Goal: Information Seeking & Learning: Find contact information

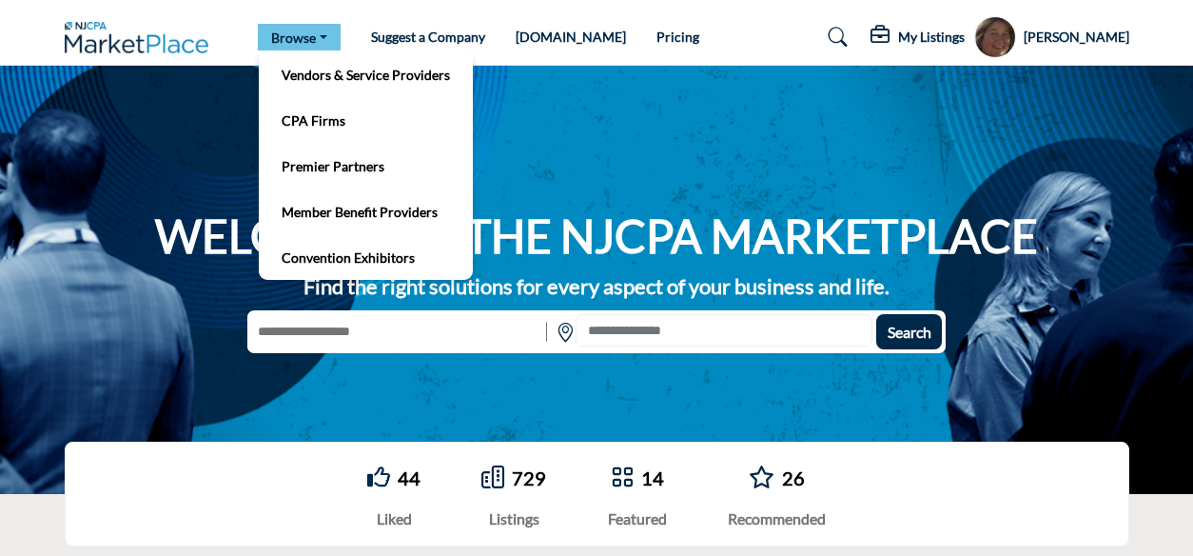
click at [320, 29] on link "Browse" at bounding box center [299, 37] width 83 height 27
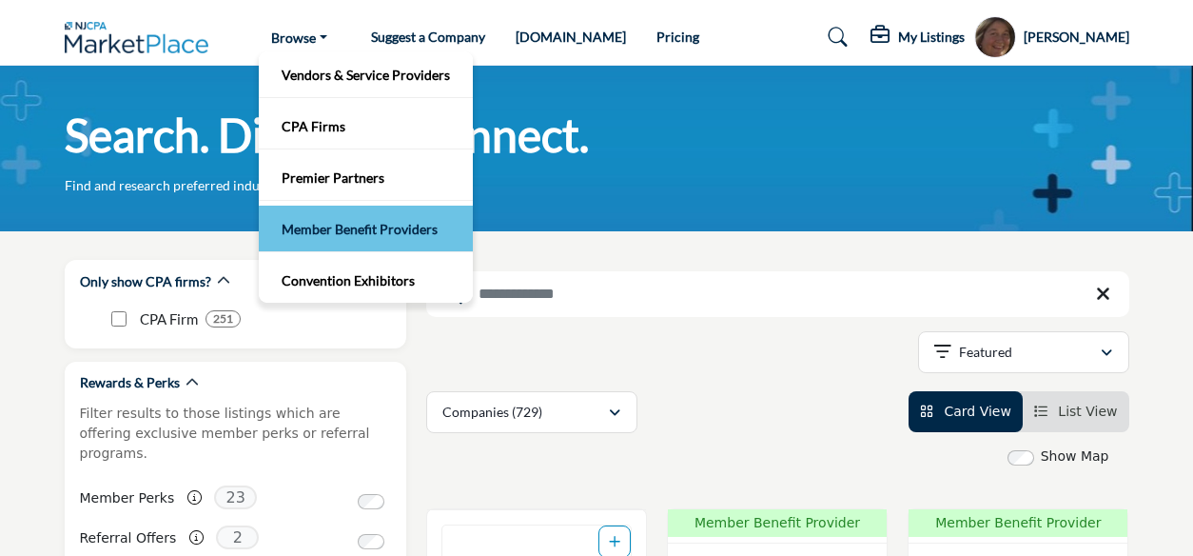
click at [333, 225] on link "Member Benefit Providers" at bounding box center [365, 228] width 195 height 27
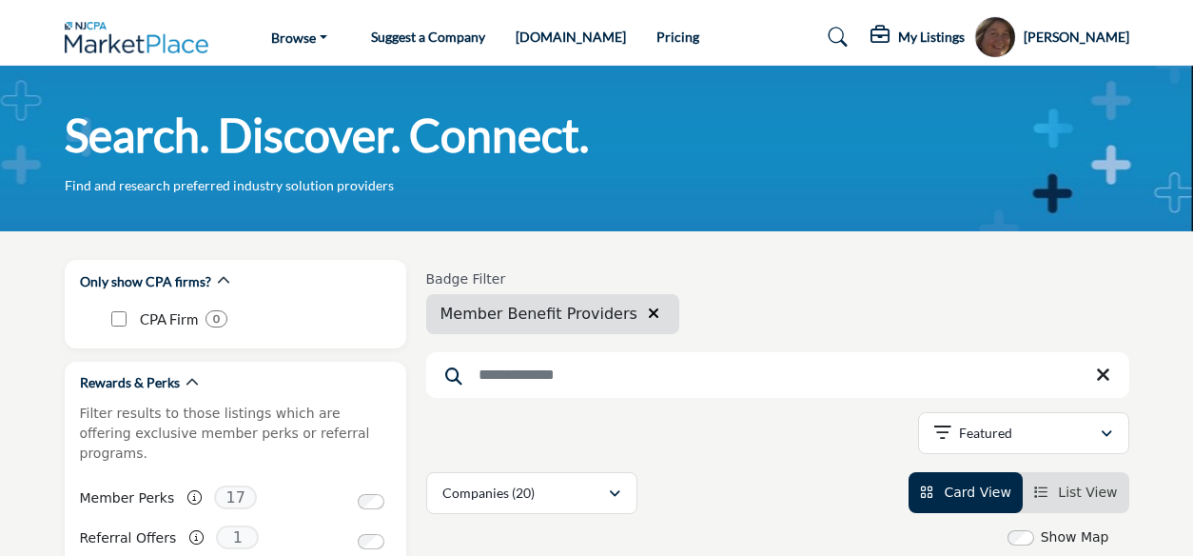
click at [489, 377] on input "Search Keyword" at bounding box center [777, 375] width 703 height 46
click at [544, 378] on input "**********" at bounding box center [777, 375] width 703 height 46
click at [559, 379] on input "**********" at bounding box center [777, 375] width 703 height 46
type input "**********"
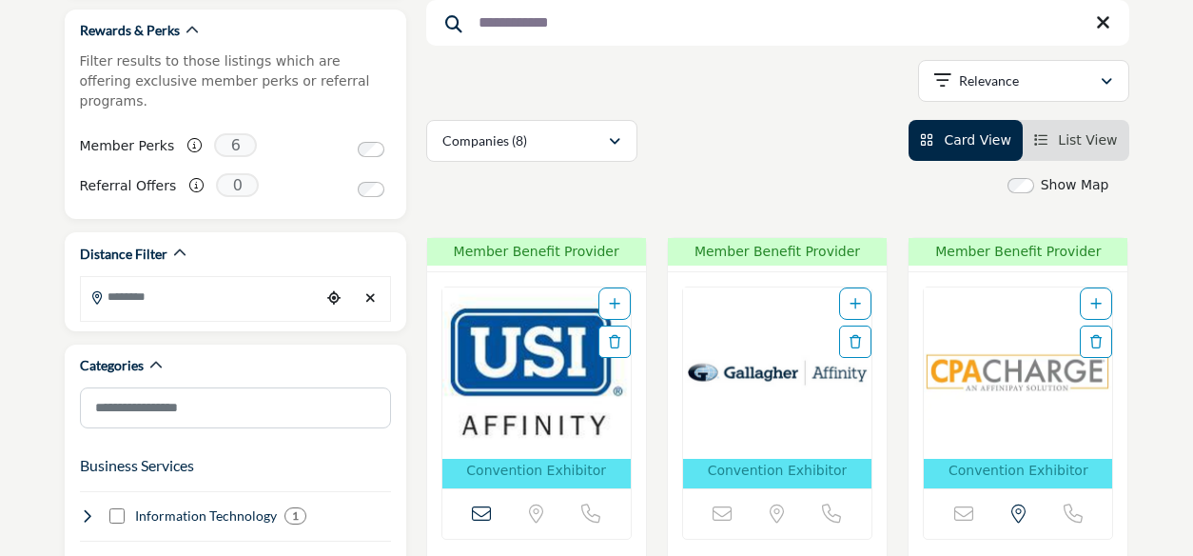
scroll to position [484, 0]
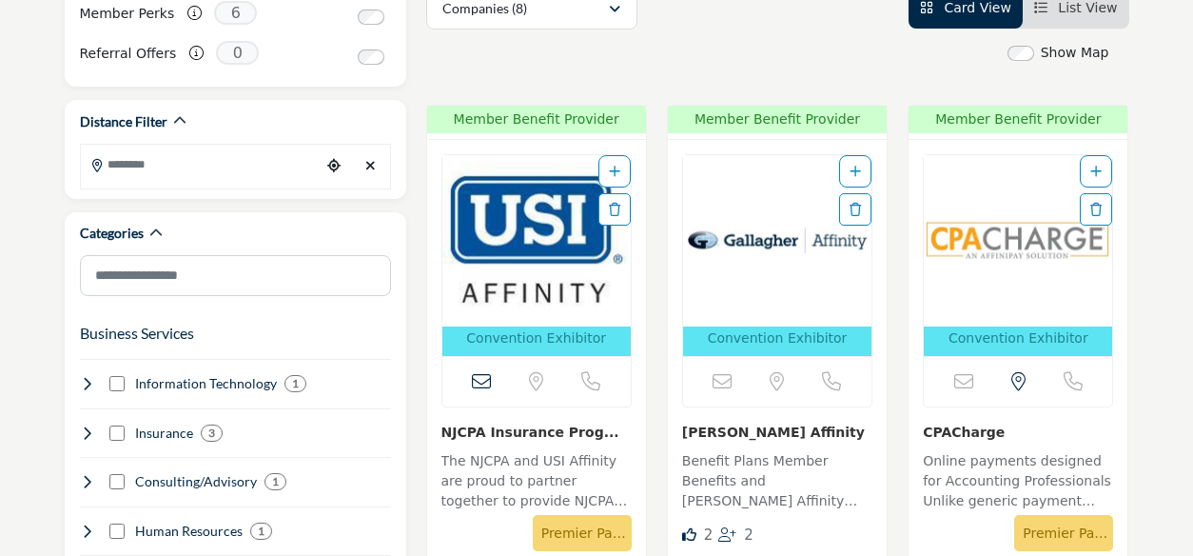
click at [554, 253] on img "Open Listing in new tab" at bounding box center [536, 240] width 188 height 171
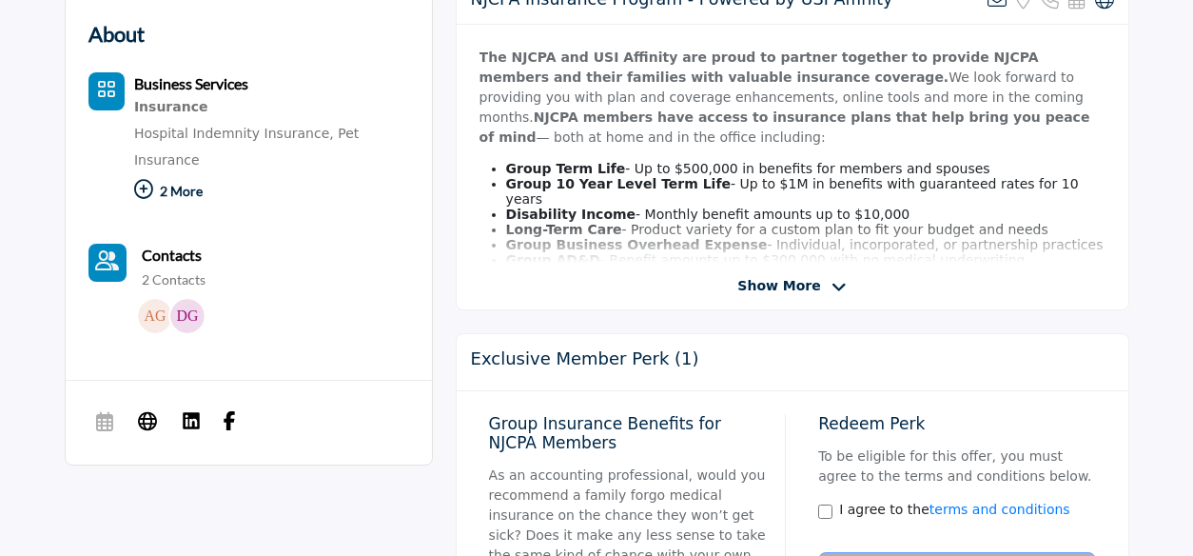
scroll to position [550, 0]
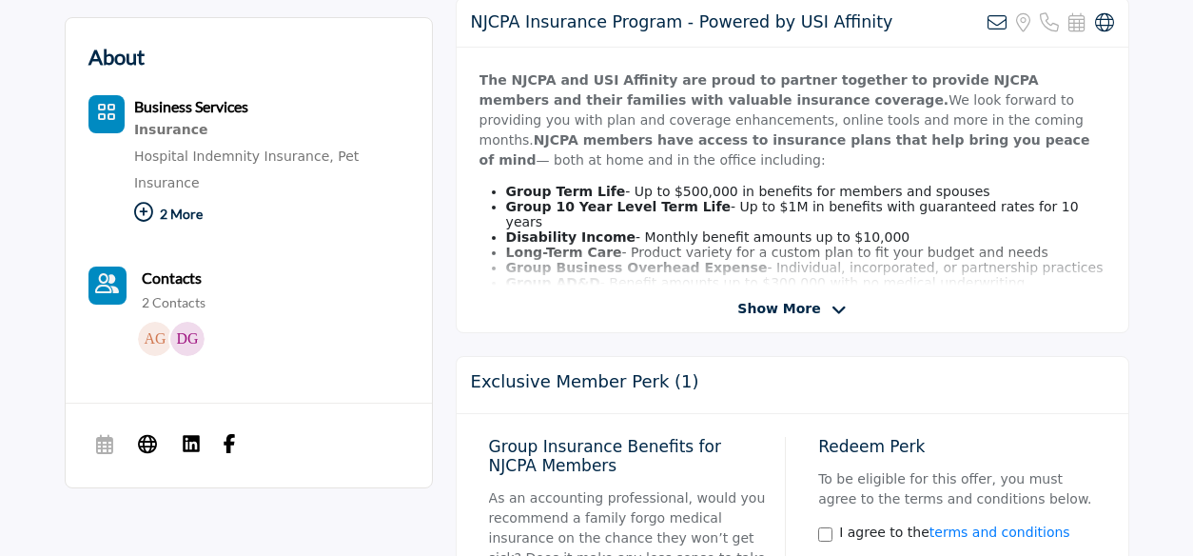
click at [785, 308] on span "Show More" at bounding box center [778, 309] width 83 height 20
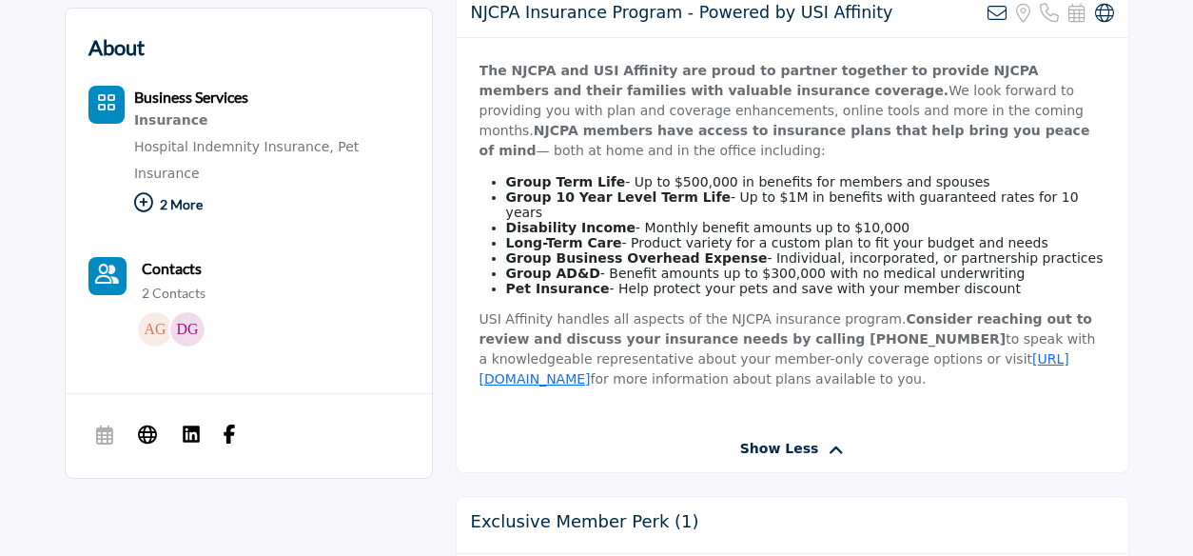
scroll to position [563, 0]
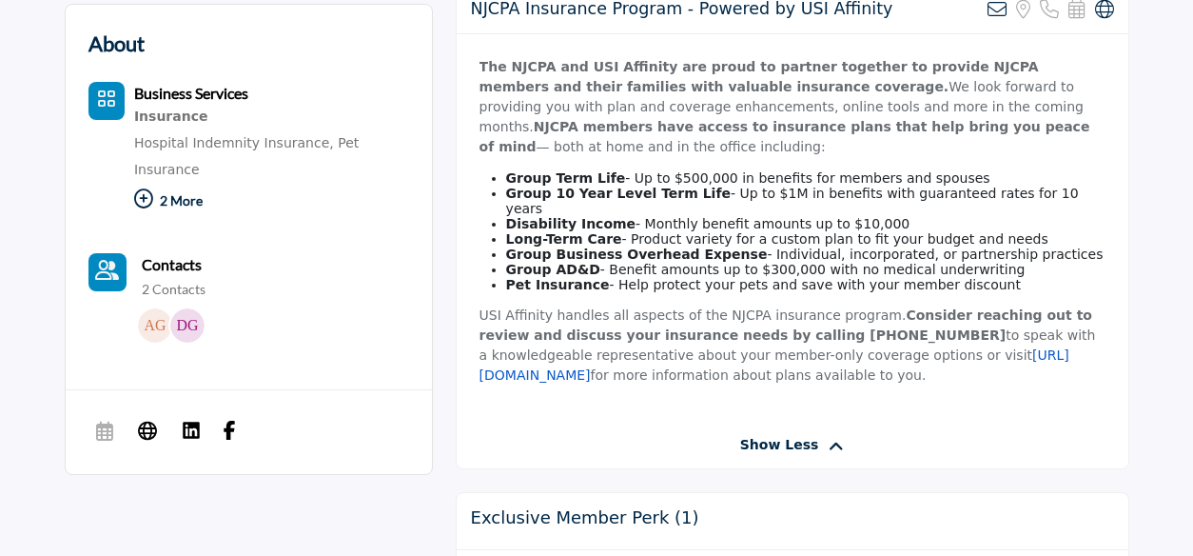
click at [864, 347] on link "[URL][DOMAIN_NAME]" at bounding box center [774, 364] width 590 height 35
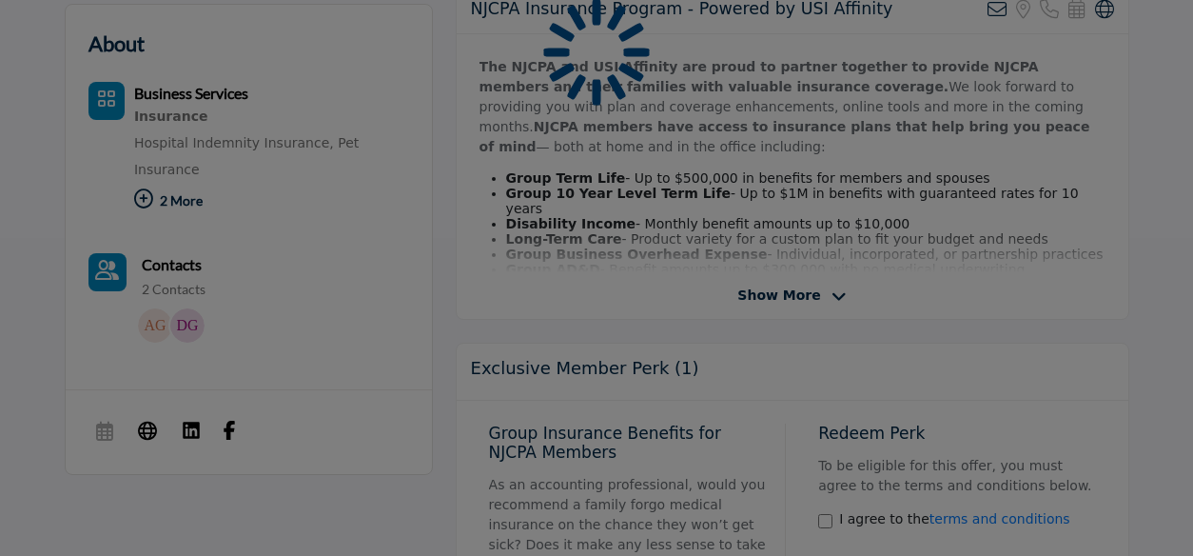
scroll to position [563, 0]
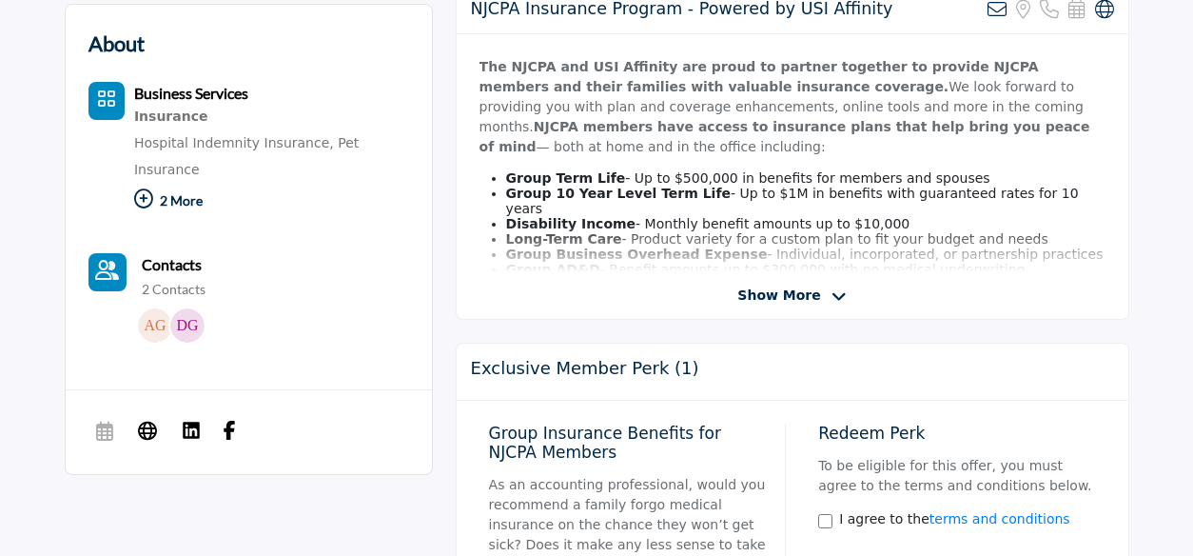
drag, startPoint x: 1192, startPoint y: 153, endPoint x: 1197, endPoint y: 176, distance: 23.3
click at [778, 283] on div "NJCPA Insurance Program - Powered by USI Affinity View email address of this li…" at bounding box center [793, 152] width 674 height 336
click at [831, 288] on icon at bounding box center [838, 296] width 15 height 17
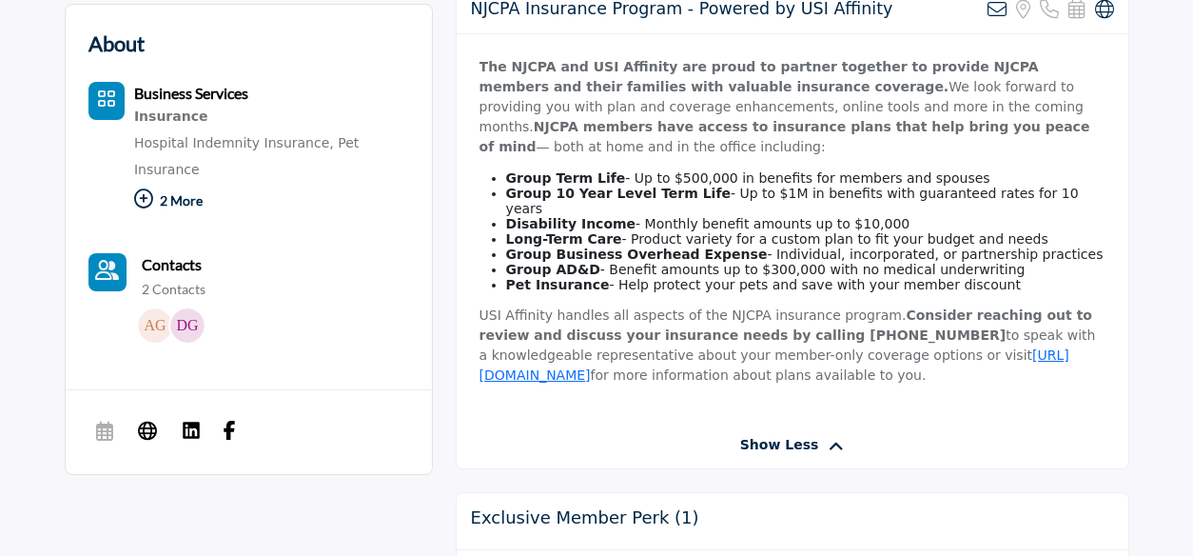
drag, startPoint x: 480, startPoint y: 290, endPoint x: 1091, endPoint y: 360, distance: 614.7
click at [1091, 360] on p "USI Affinity handles all aspects of the NJCPA insurance program. Consider reach…" at bounding box center [792, 345] width 626 height 80
copy p "USI Affinity handles all aspects of the NJCPA insurance program. Consider reach…"
